Goal: Find specific page/section: Go to known website

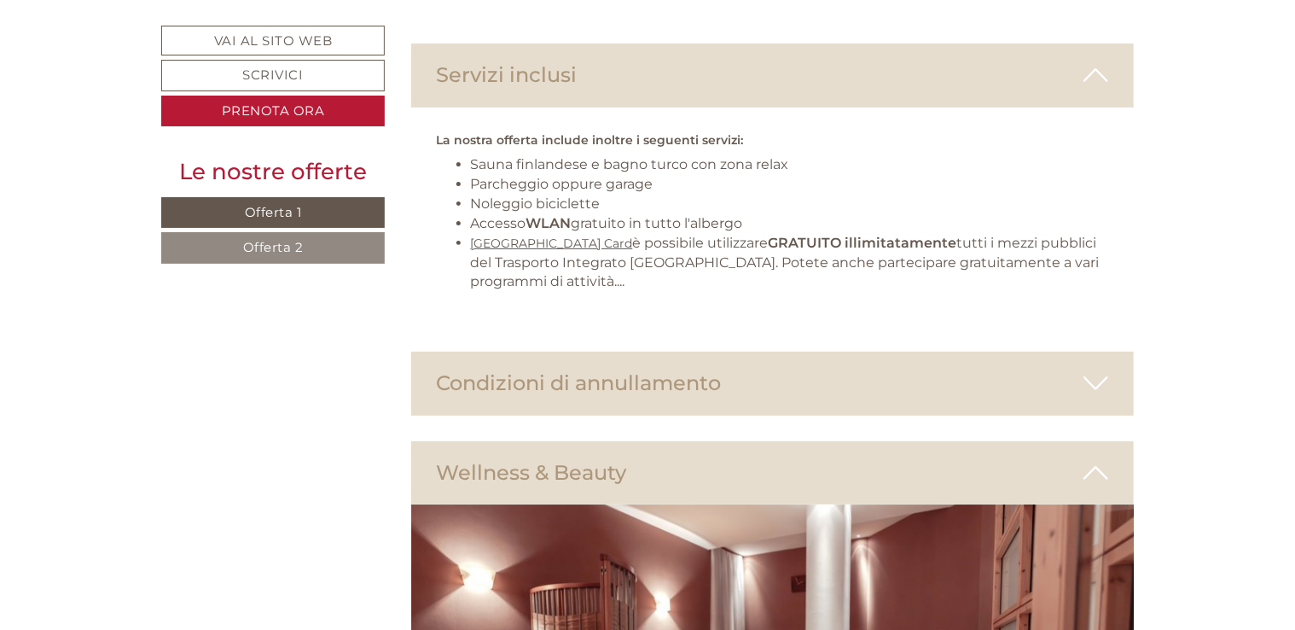
scroll to position [3400, 0]
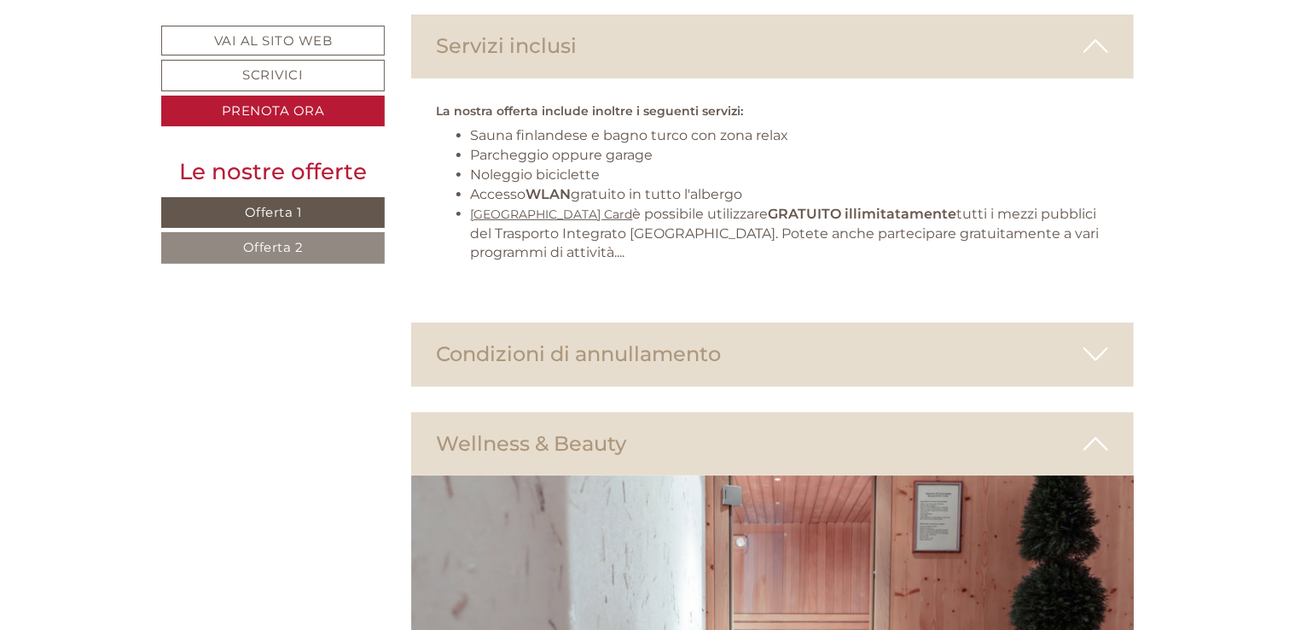
scroll to position [3430, 0]
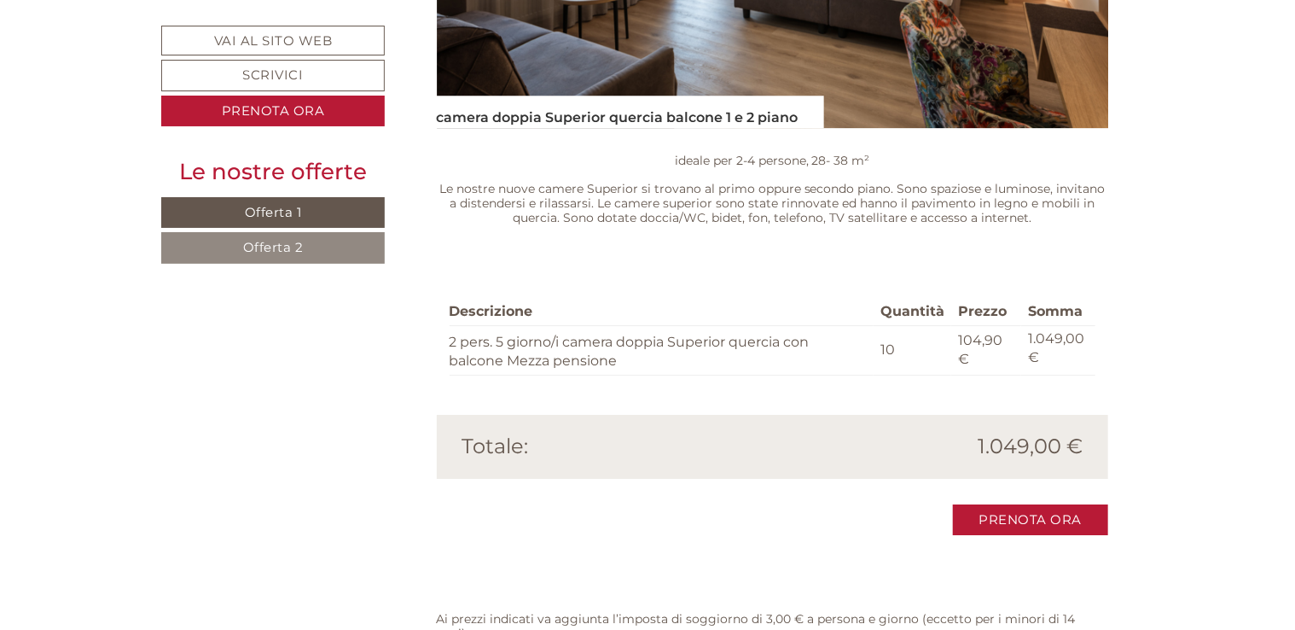
scroll to position [2703, 0]
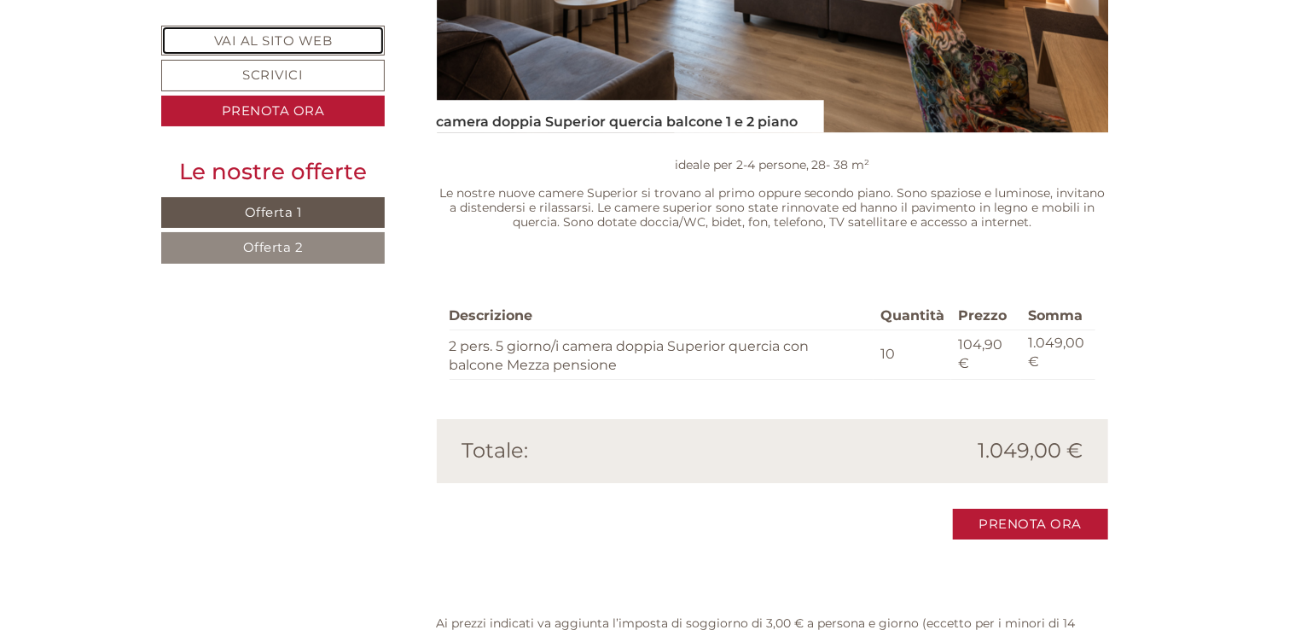
click at [332, 38] on link "Vai al sito web" at bounding box center [273, 41] width 224 height 30
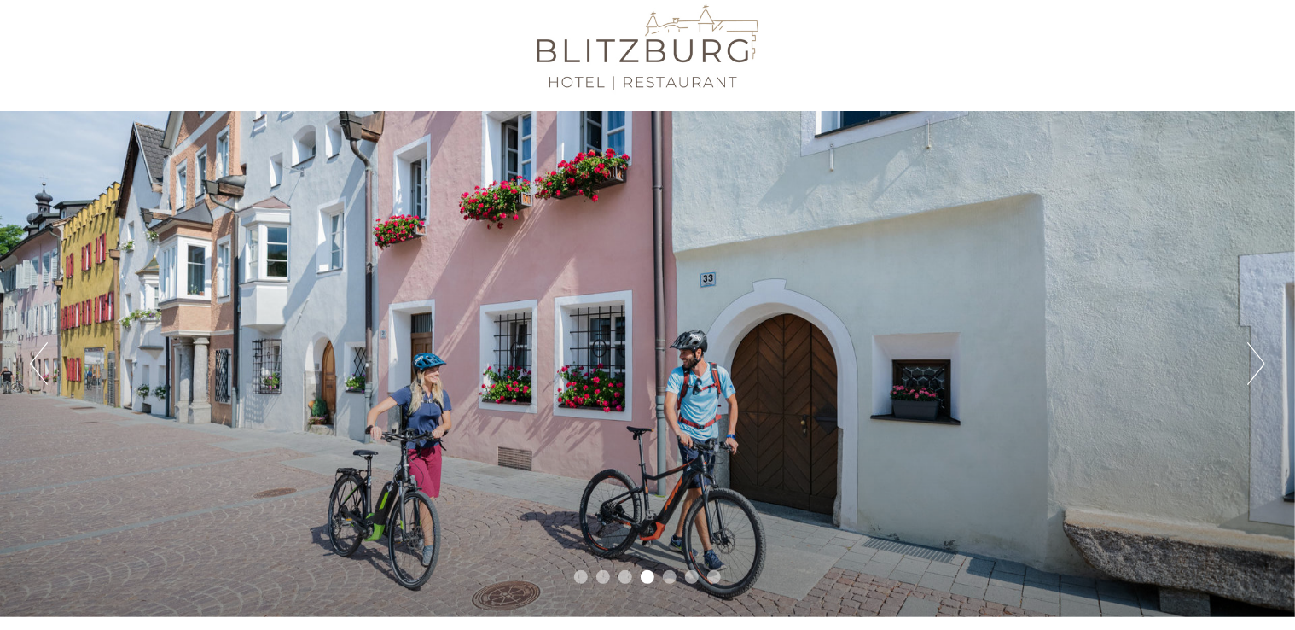
scroll to position [20, 0]
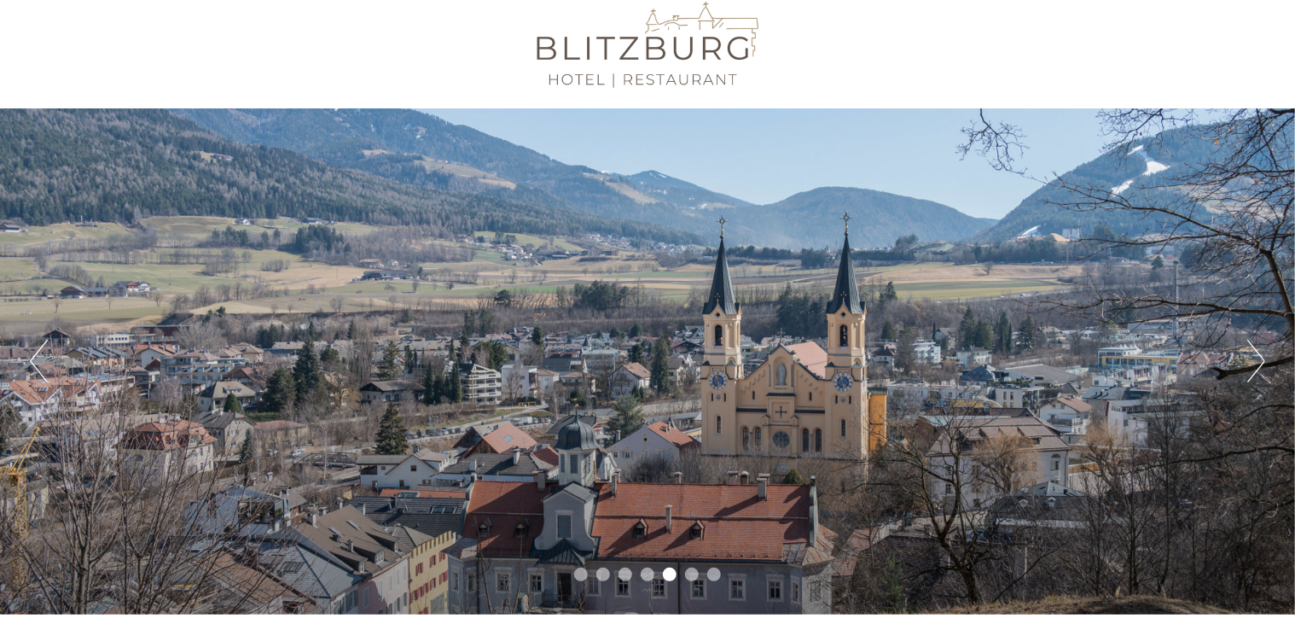
click at [1254, 363] on button "Next" at bounding box center [1256, 361] width 18 height 43
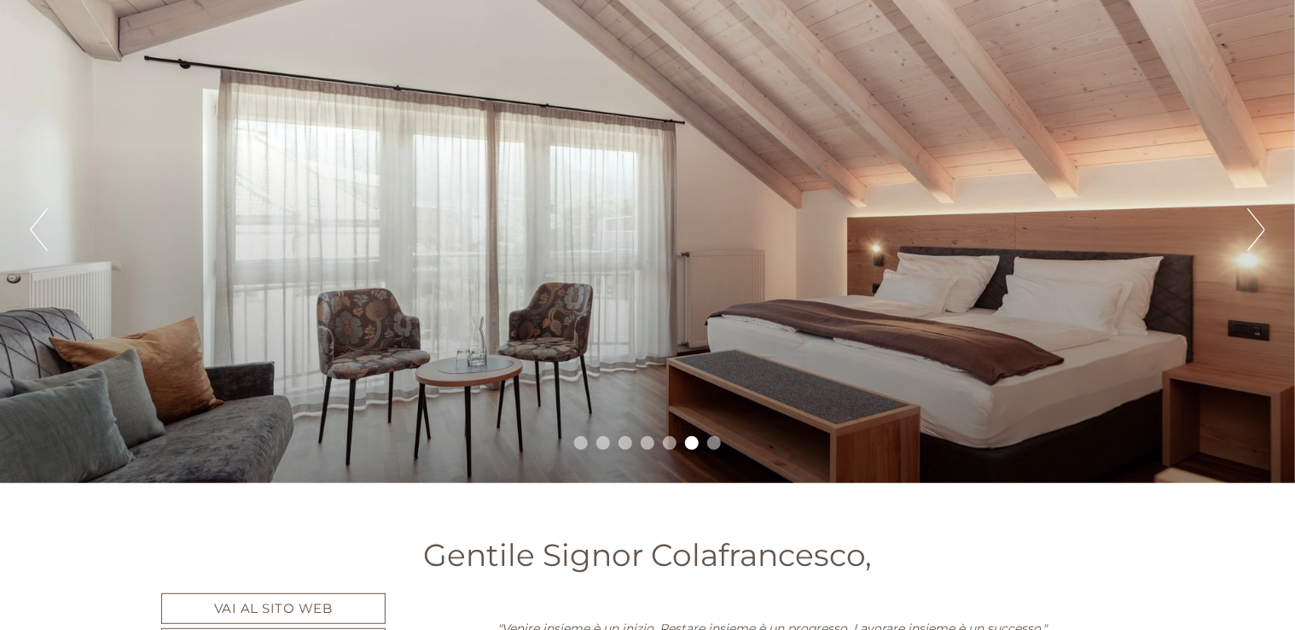
scroll to position [152, 0]
click at [1255, 221] on button "Next" at bounding box center [1256, 228] width 18 height 43
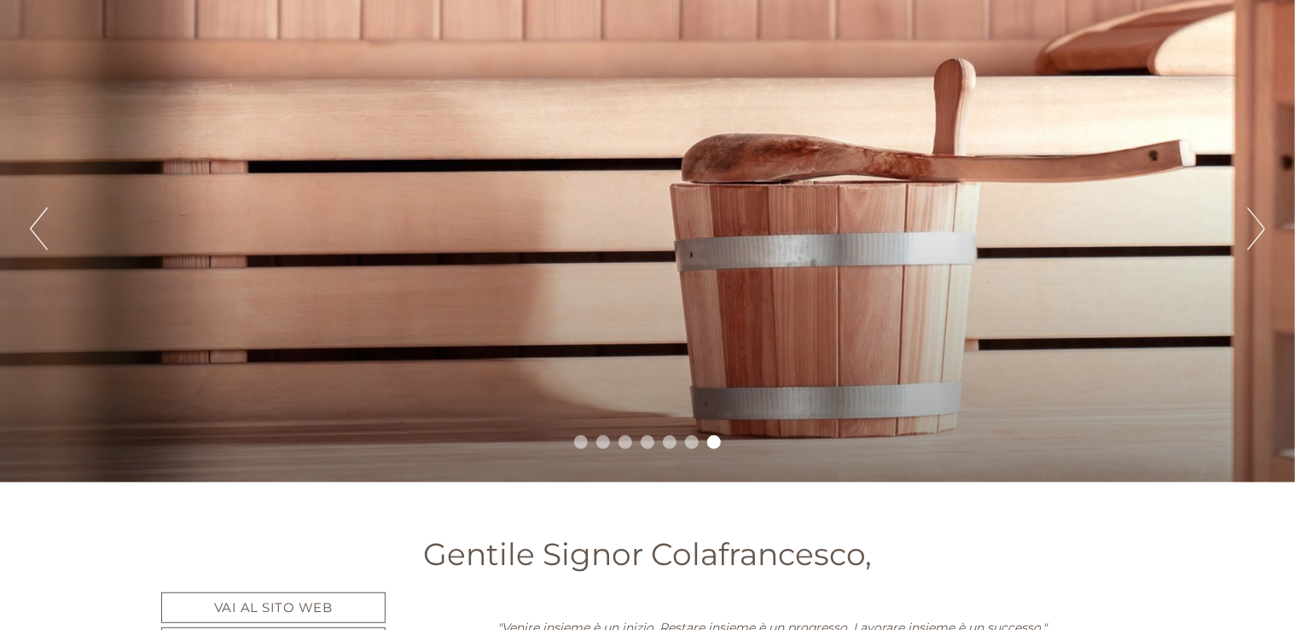
click at [1255, 224] on button "Next" at bounding box center [1256, 228] width 18 height 43
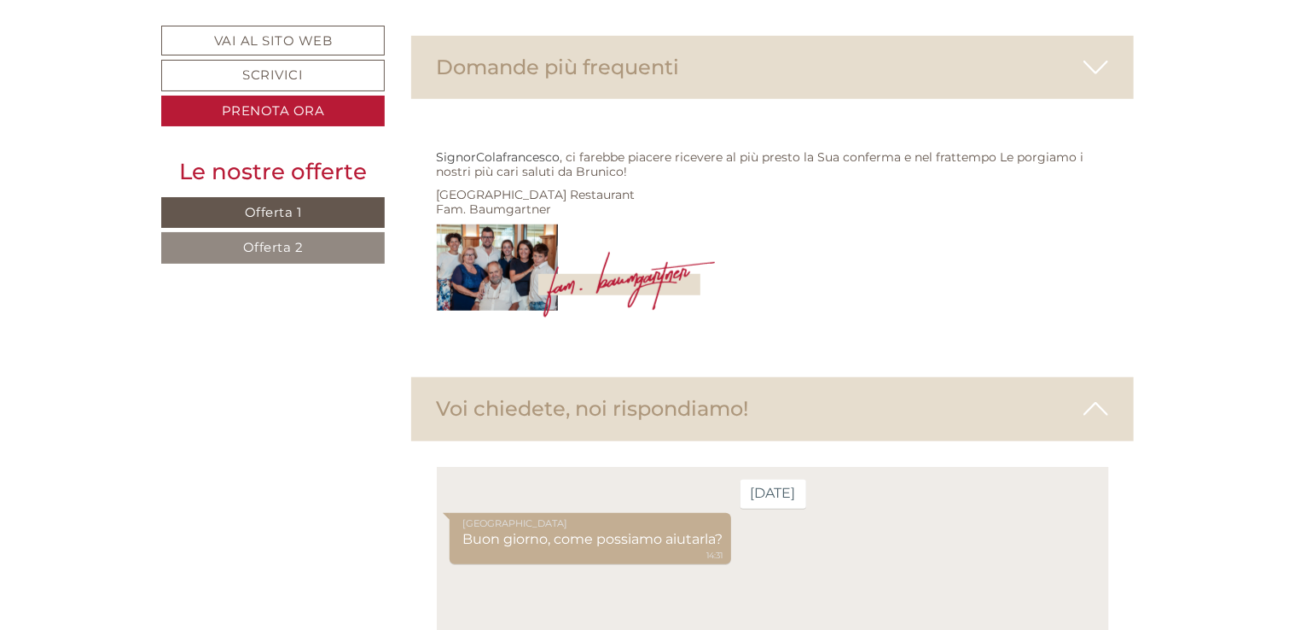
scroll to position [7066, 0]
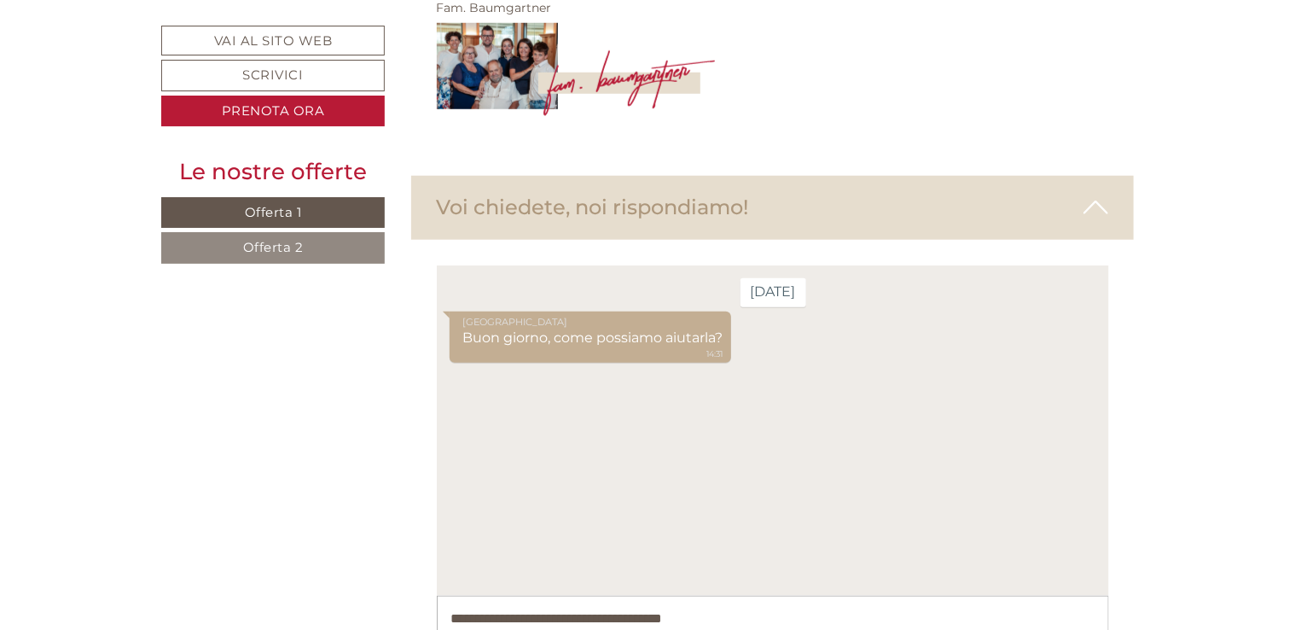
scroll to position [7253, 0]
type textarea "**********"
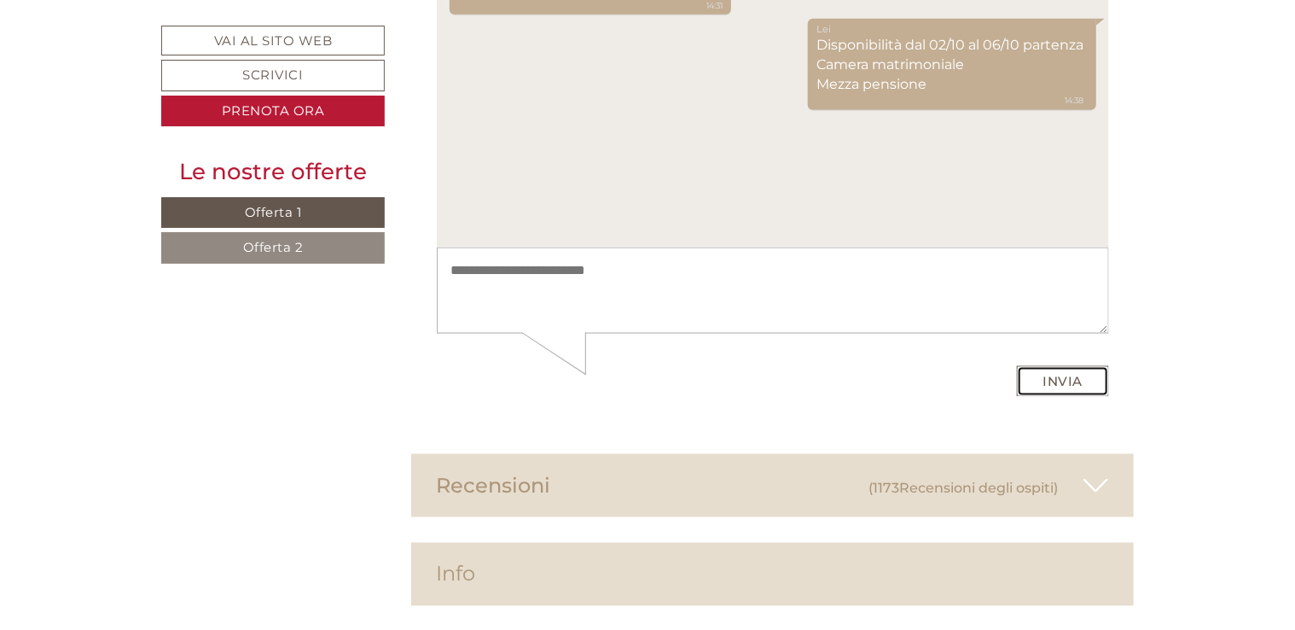
scroll to position [7601, 0]
click at [892, 479] on small "(1173 Recensioni degli ospiti )" at bounding box center [962, 487] width 189 height 16
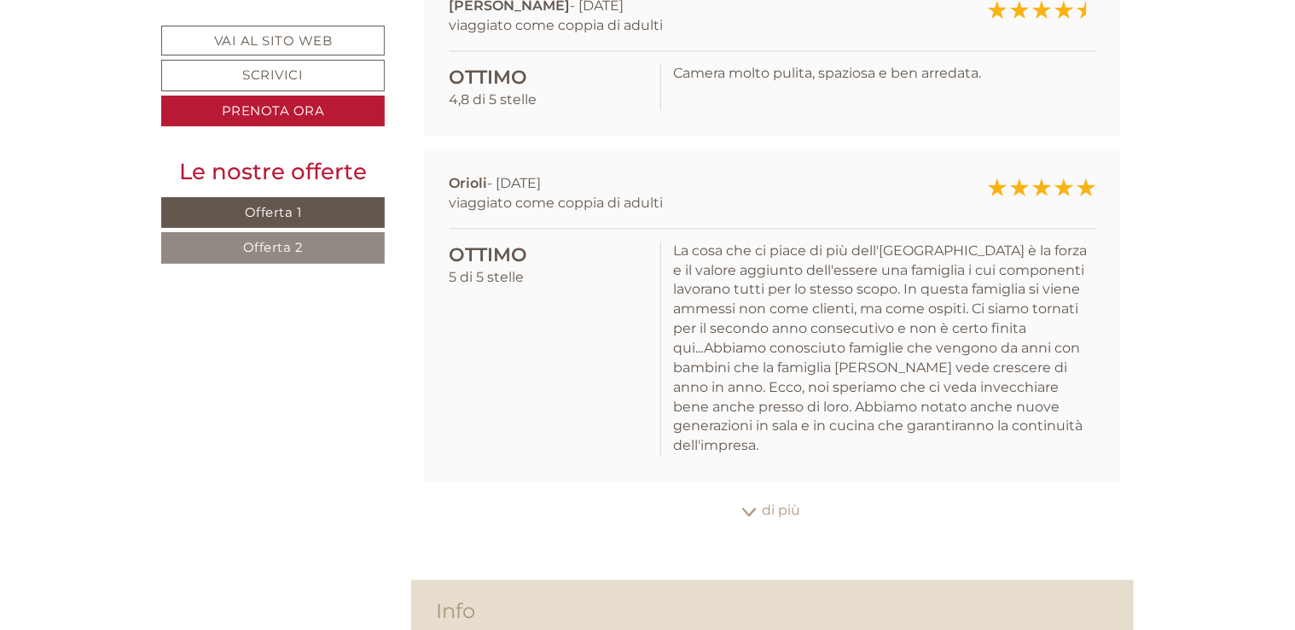
scroll to position [8319, 0]
click at [759, 492] on div "di più" at bounding box center [772, 508] width 723 height 33
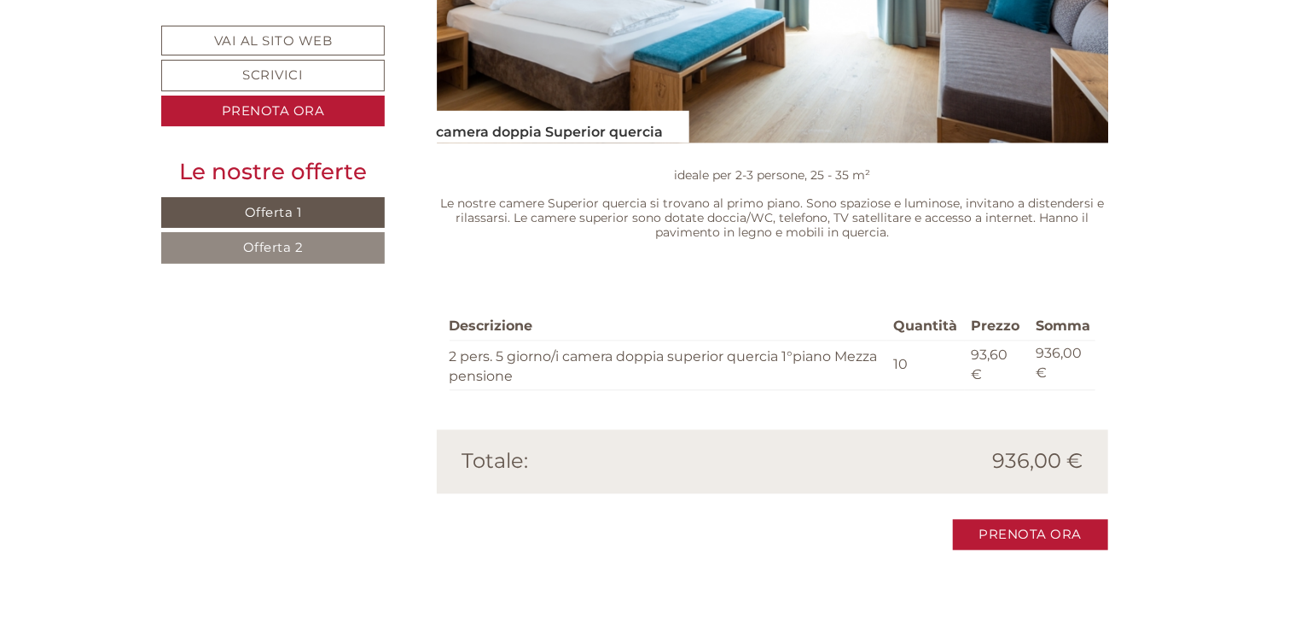
scroll to position [1526, 0]
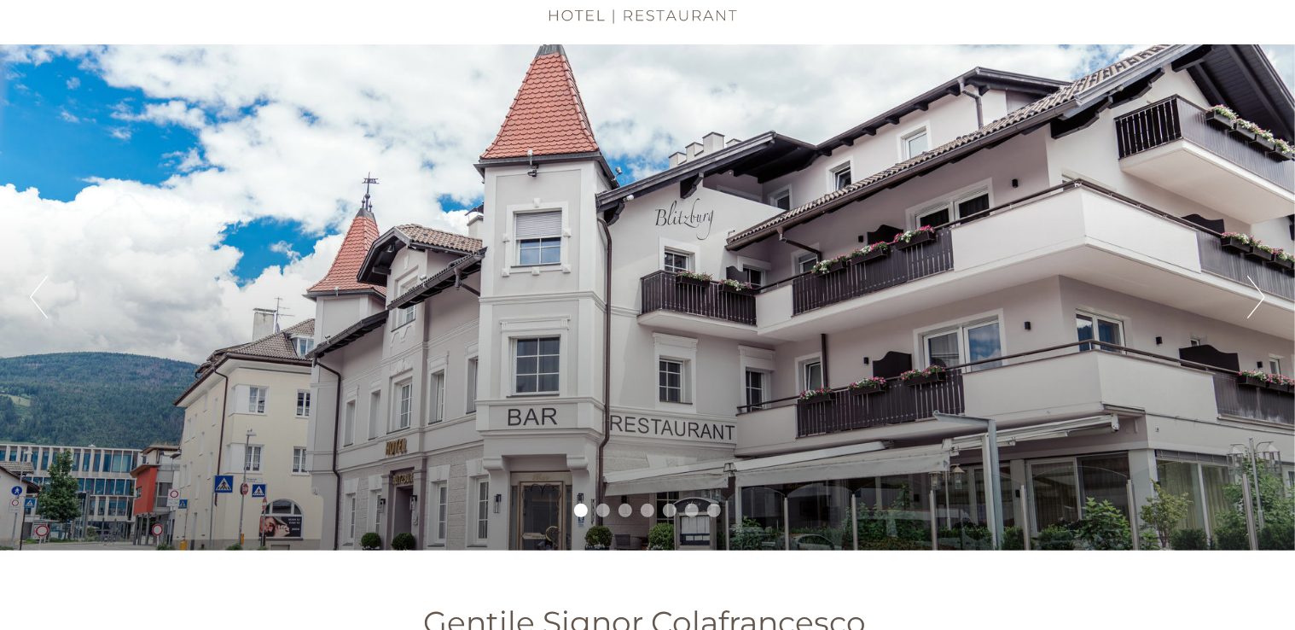
scroll to position [49, 0]
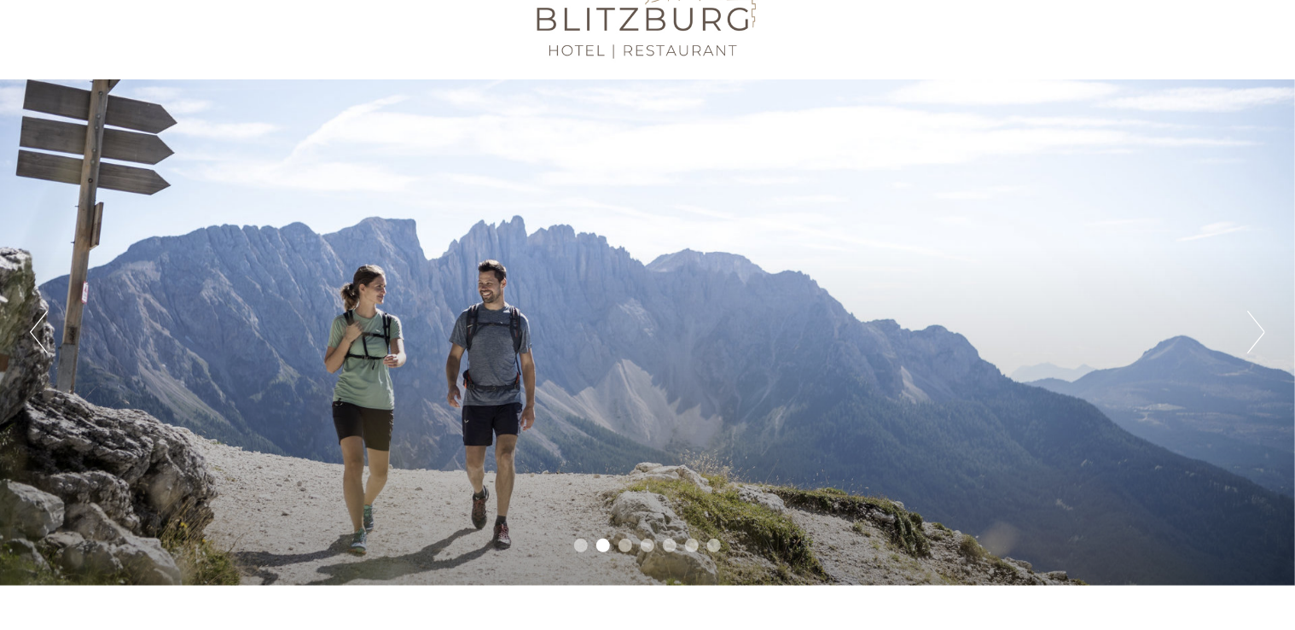
click at [1262, 334] on button "Next" at bounding box center [1256, 332] width 18 height 43
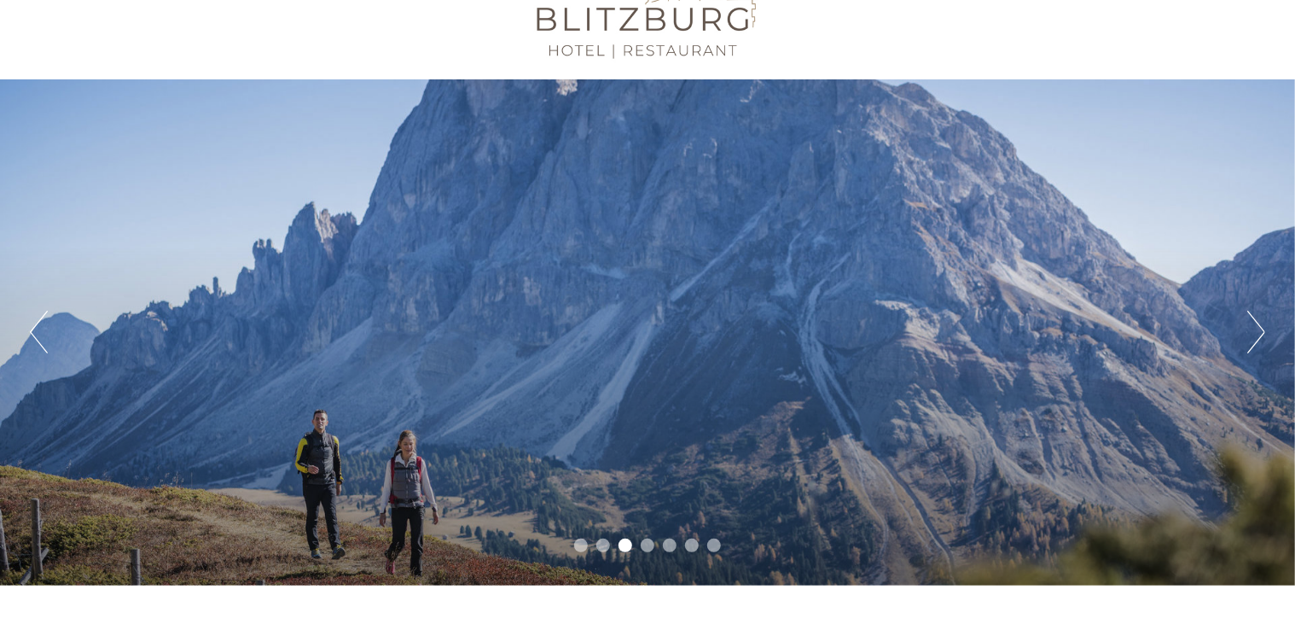
click at [1259, 329] on button "Next" at bounding box center [1256, 332] width 18 height 43
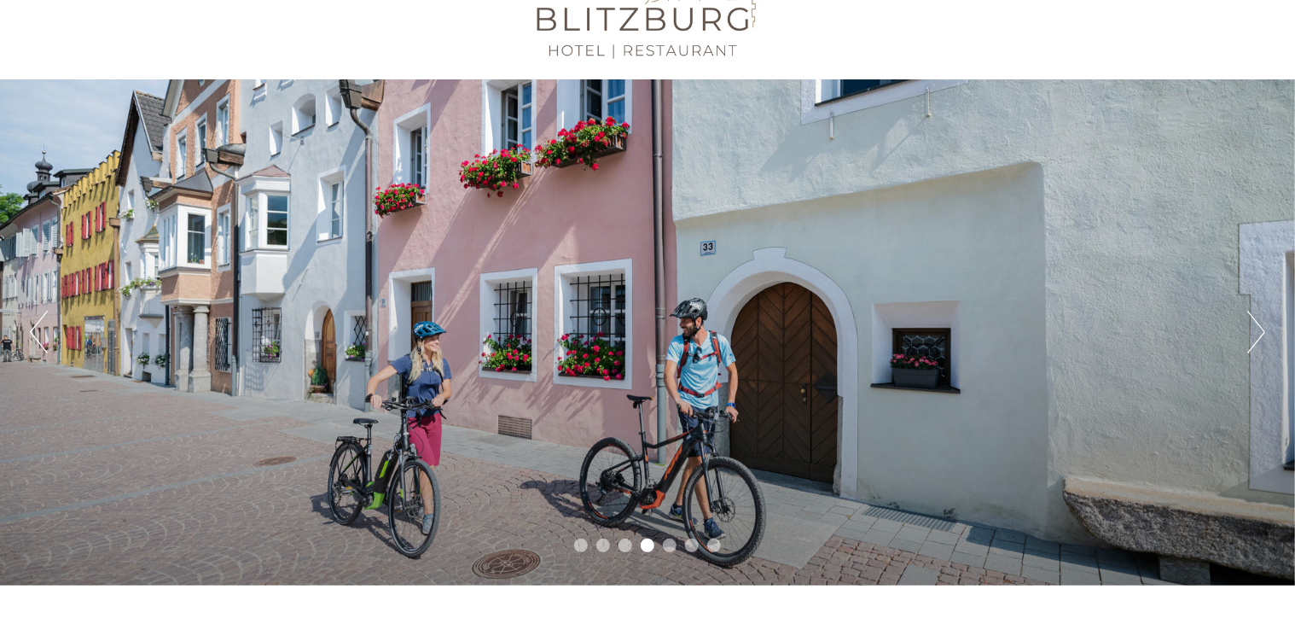
click at [1258, 333] on button "Next" at bounding box center [1256, 332] width 18 height 43
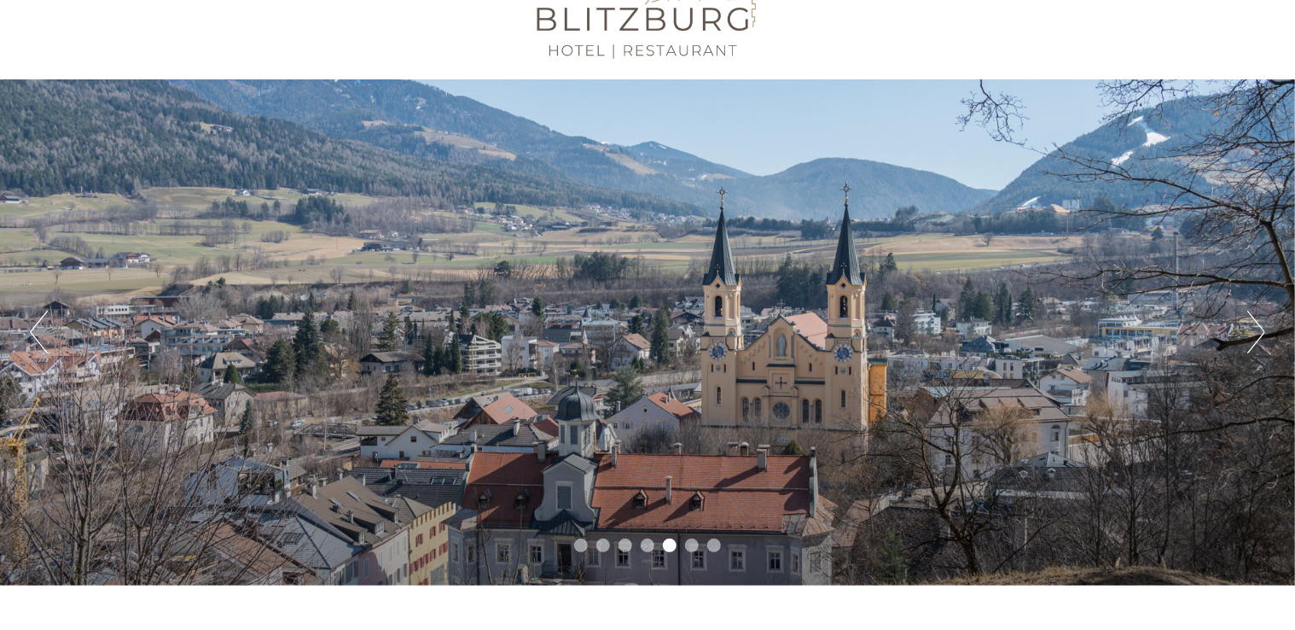
click at [1259, 330] on button "Next" at bounding box center [1256, 332] width 18 height 43
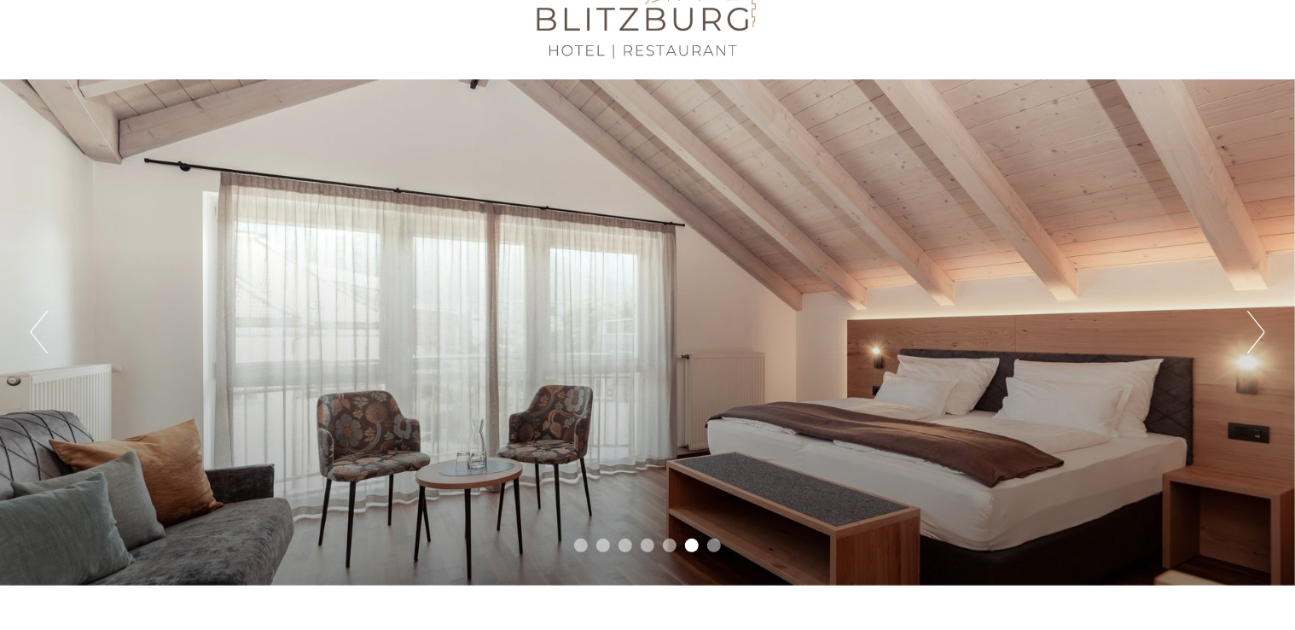
click at [1261, 329] on button "Next" at bounding box center [1256, 332] width 18 height 43
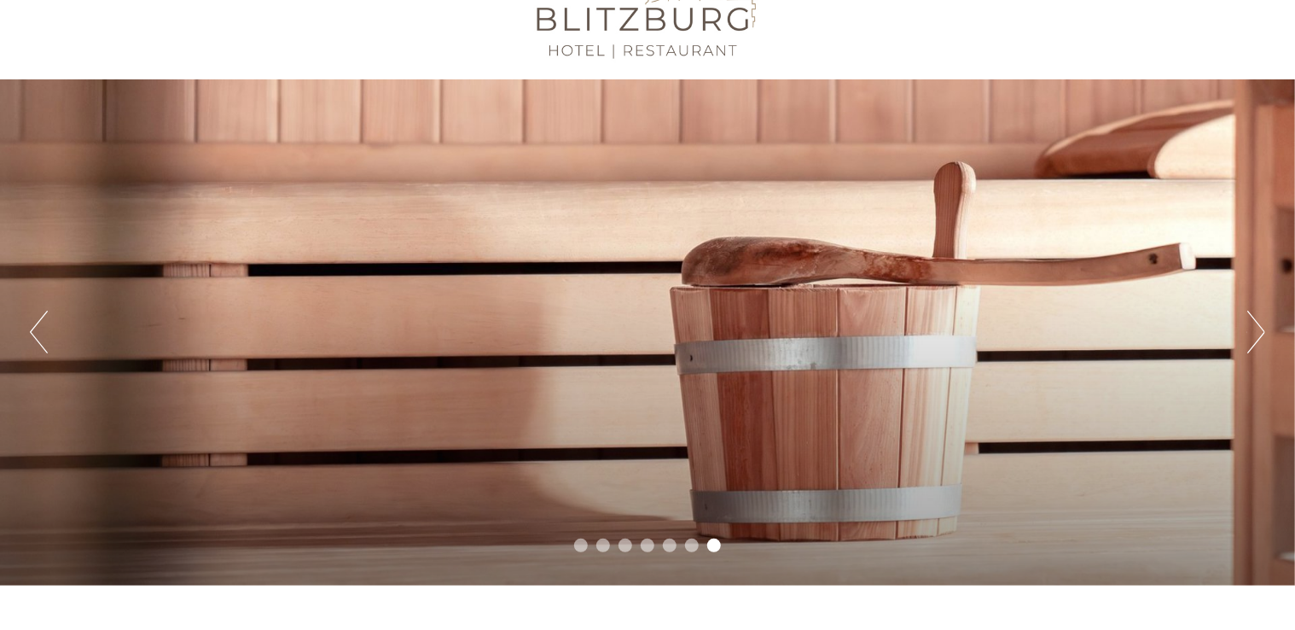
click at [1262, 329] on button "Next" at bounding box center [1256, 332] width 18 height 43
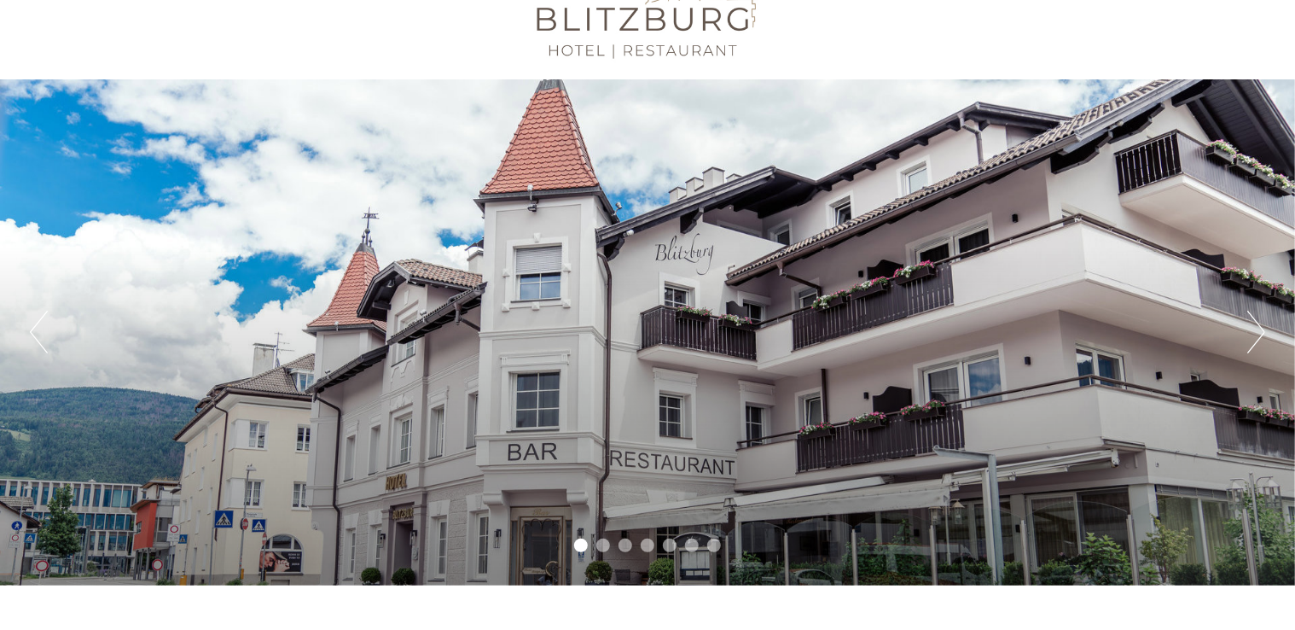
click at [1262, 329] on button "Next" at bounding box center [1256, 332] width 18 height 43
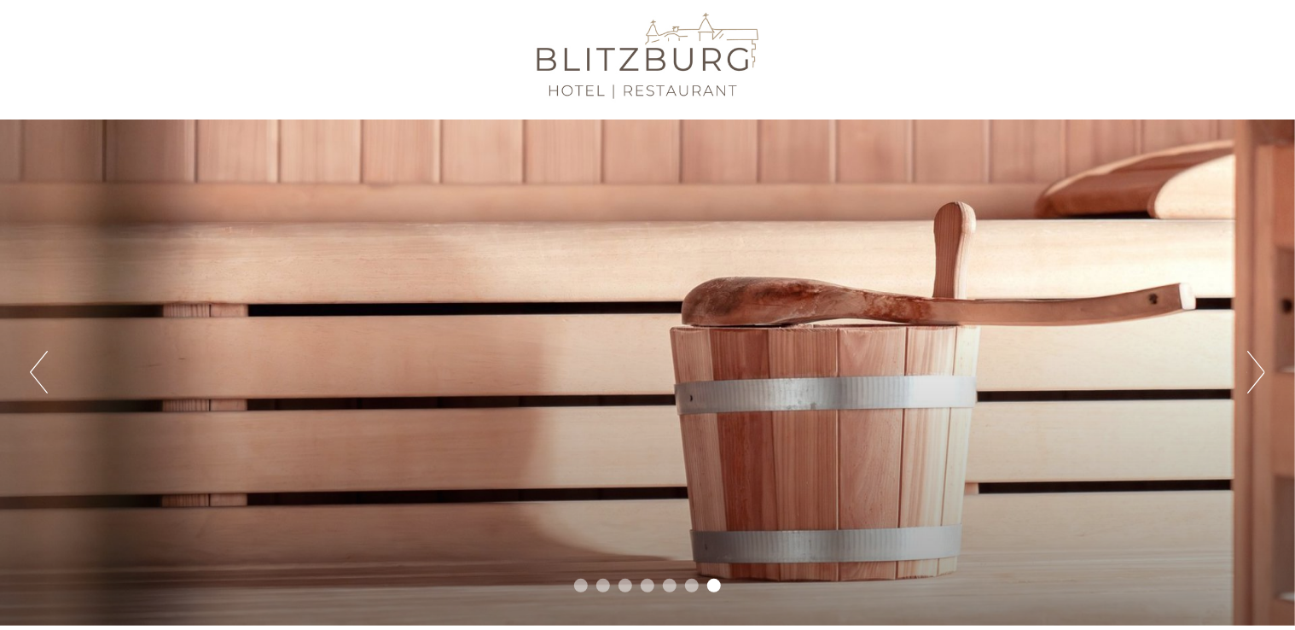
scroll to position [0, 0]
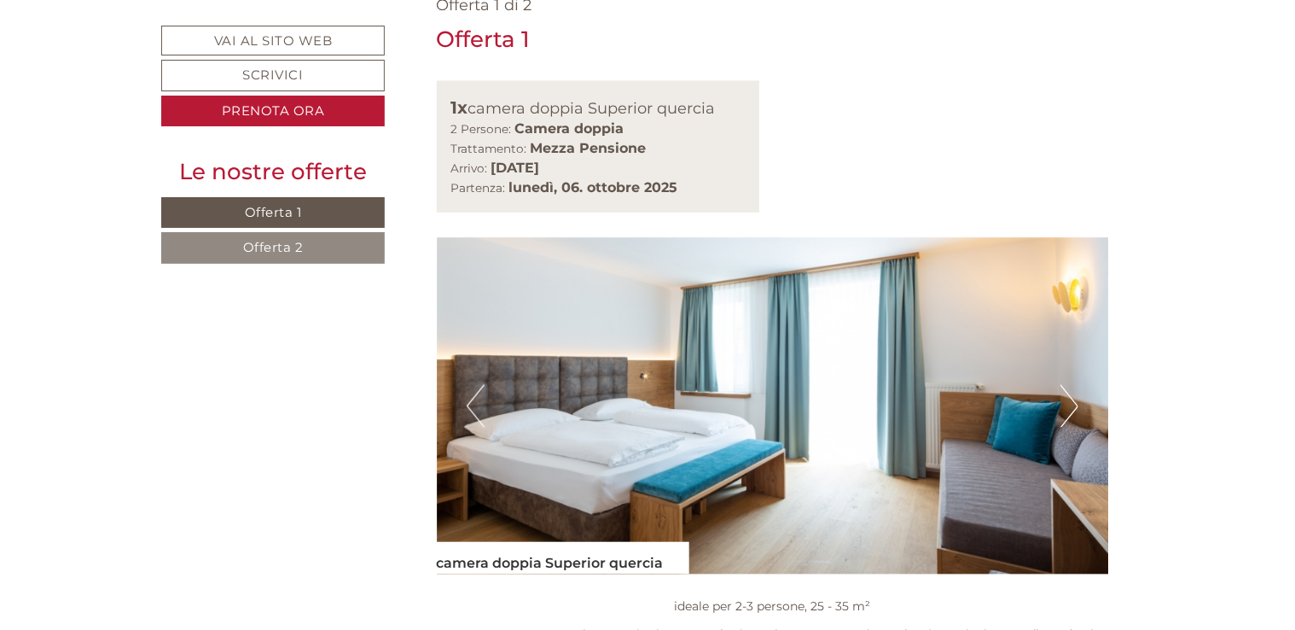
scroll to position [1171, 0]
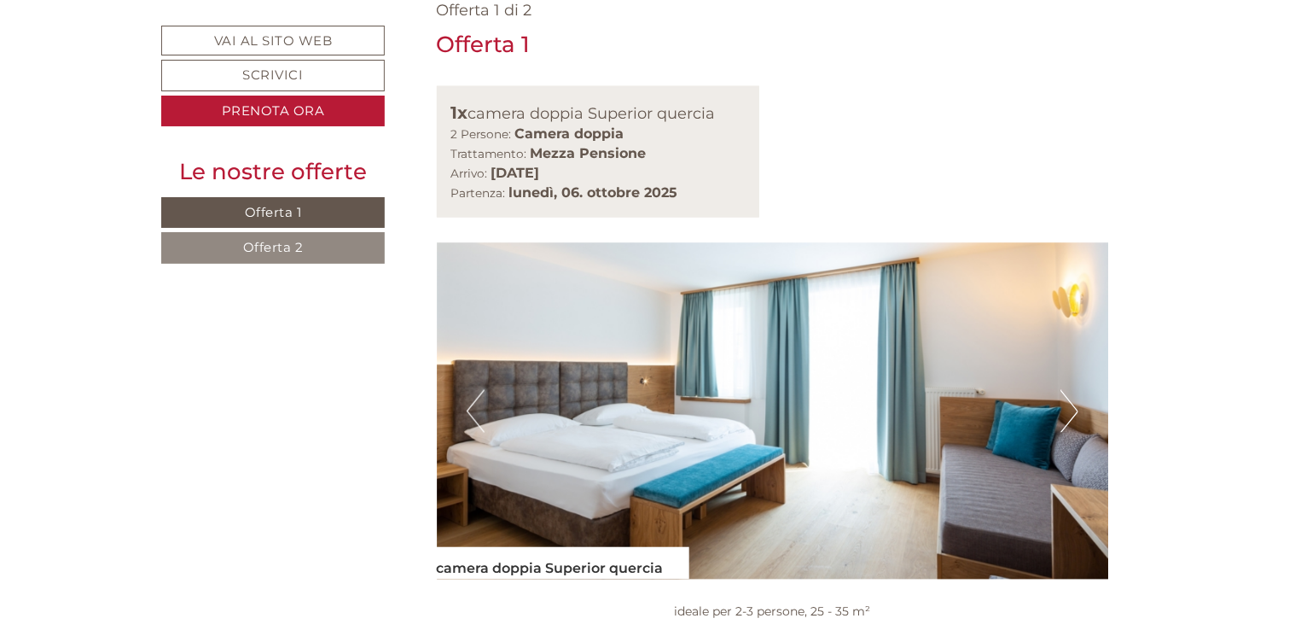
click at [1072, 390] on button "Next" at bounding box center [1069, 411] width 18 height 43
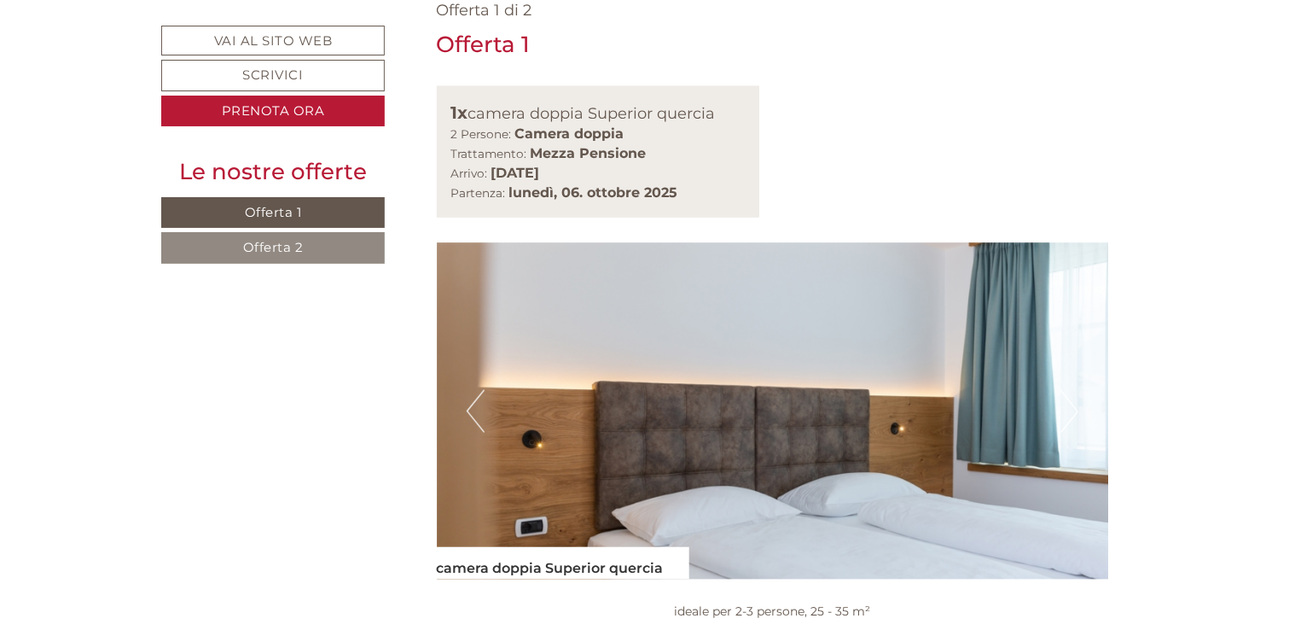
click at [1081, 243] on img at bounding box center [773, 411] width 672 height 336
click at [1075, 390] on button "Next" at bounding box center [1069, 411] width 18 height 43
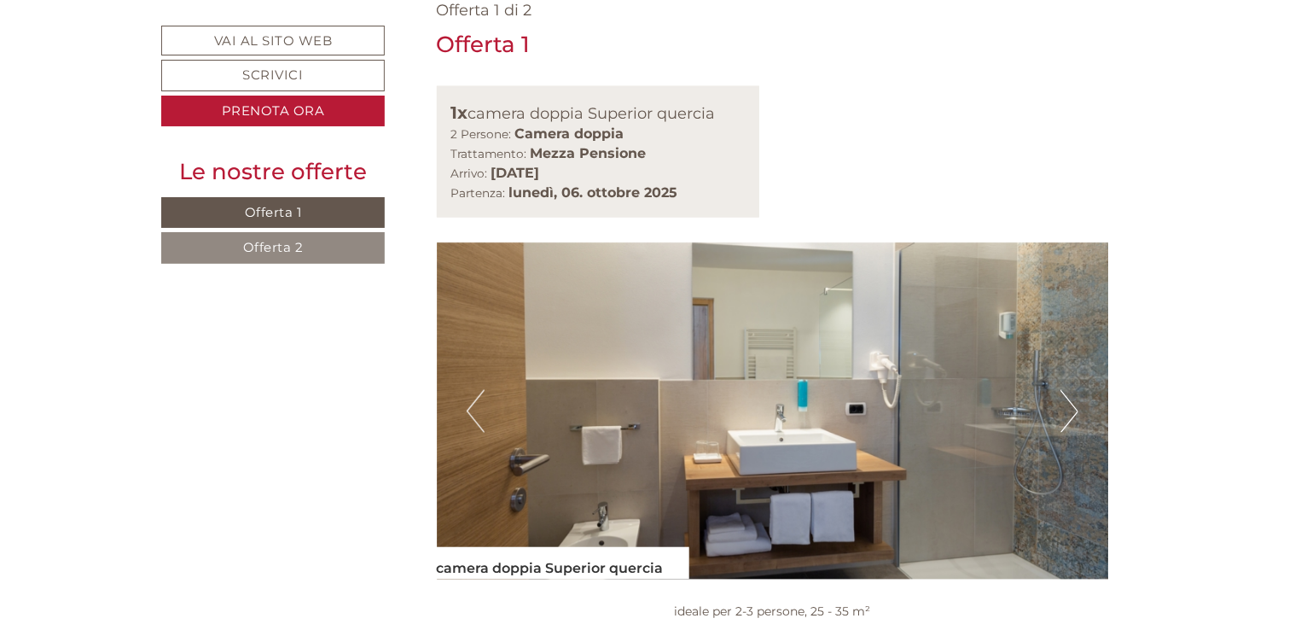
click at [1078, 390] on button "Next" at bounding box center [1069, 411] width 18 height 43
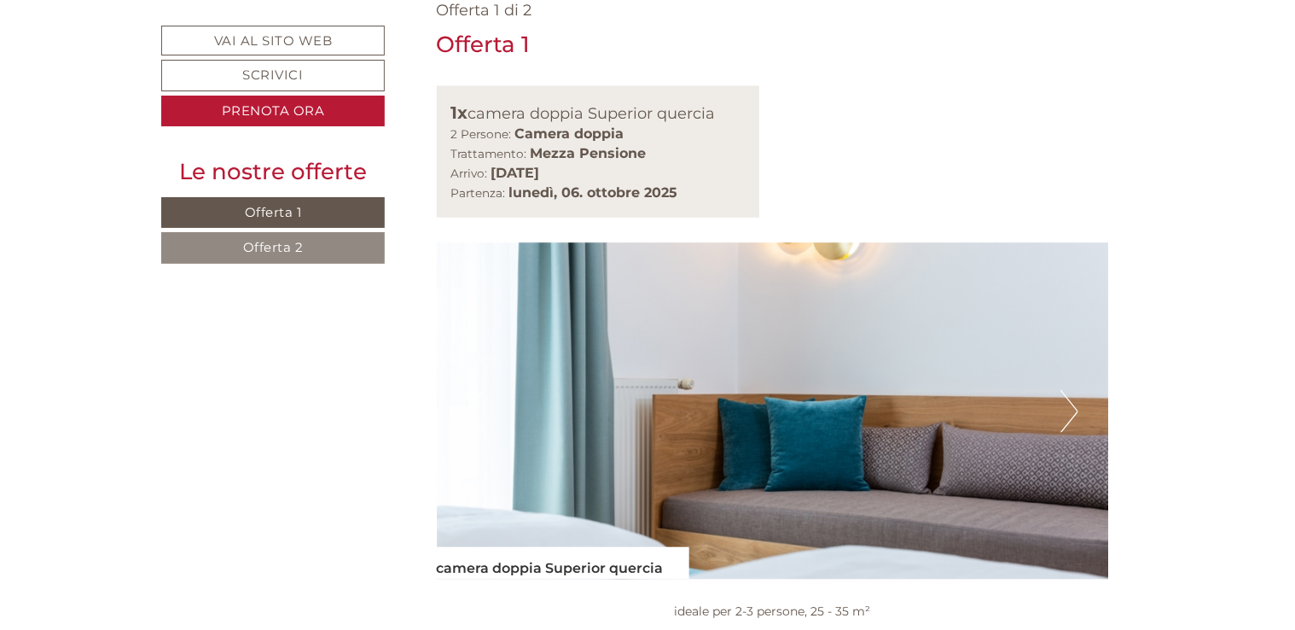
click at [1078, 390] on button "Next" at bounding box center [1069, 411] width 18 height 43
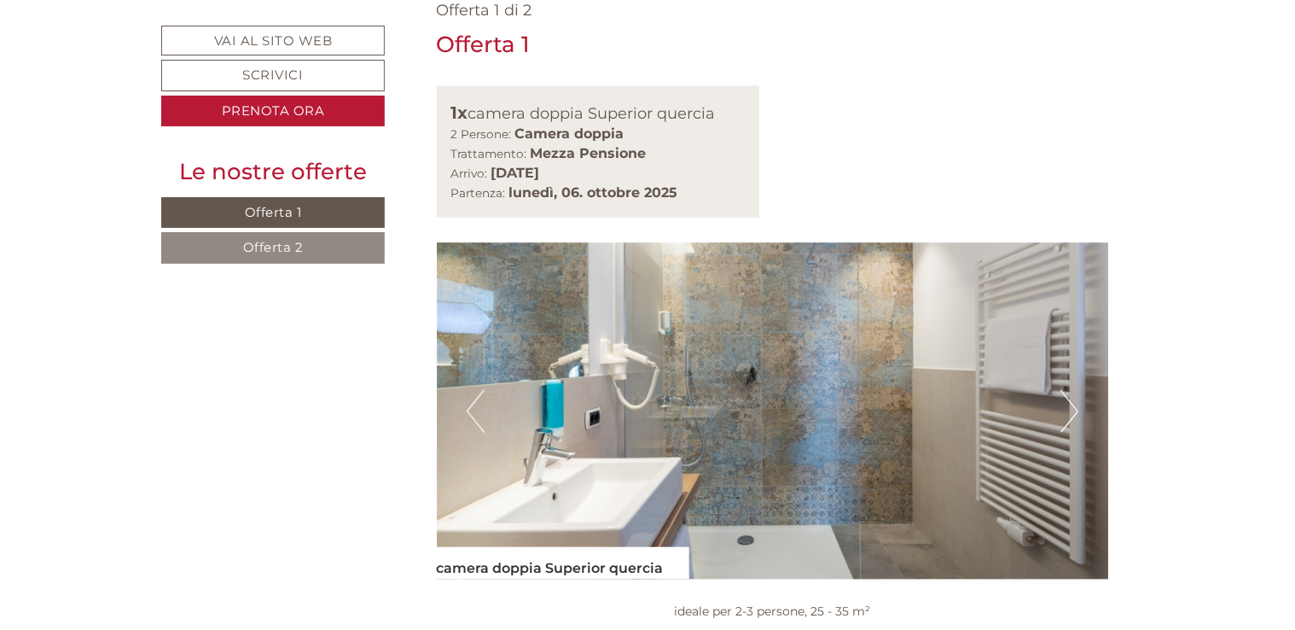
click at [1062, 390] on button "Next" at bounding box center [1069, 411] width 18 height 43
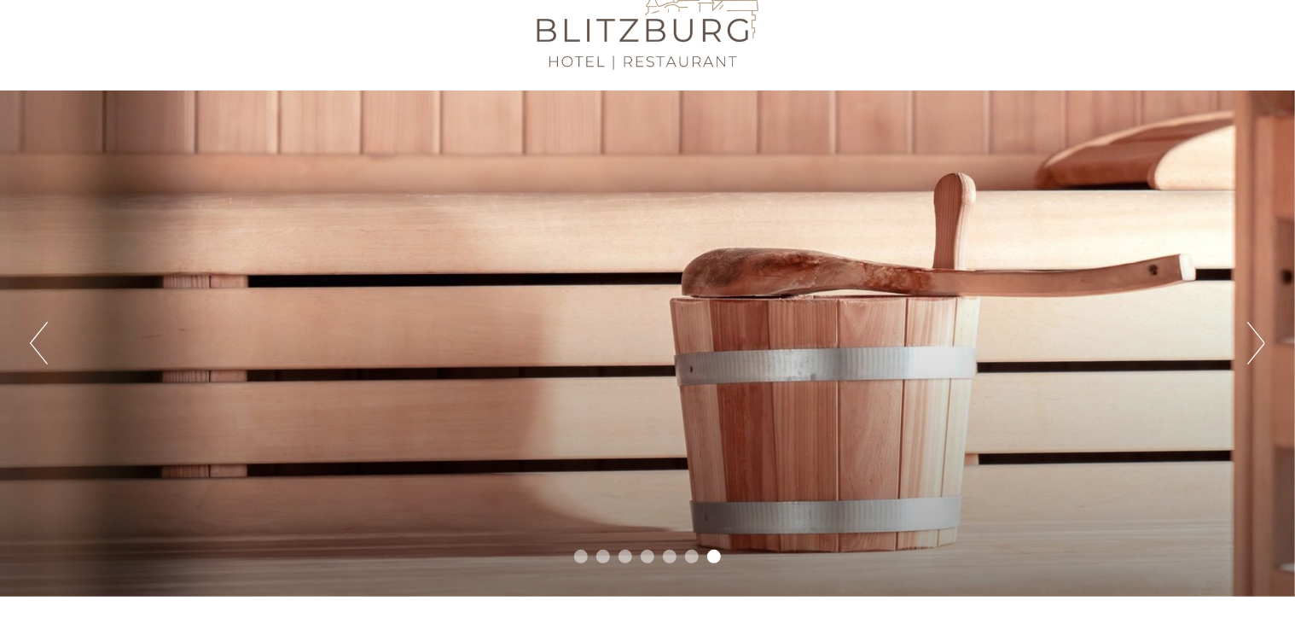
scroll to position [0, 0]
